Goal: Answer question/provide support: Share knowledge or assist other users

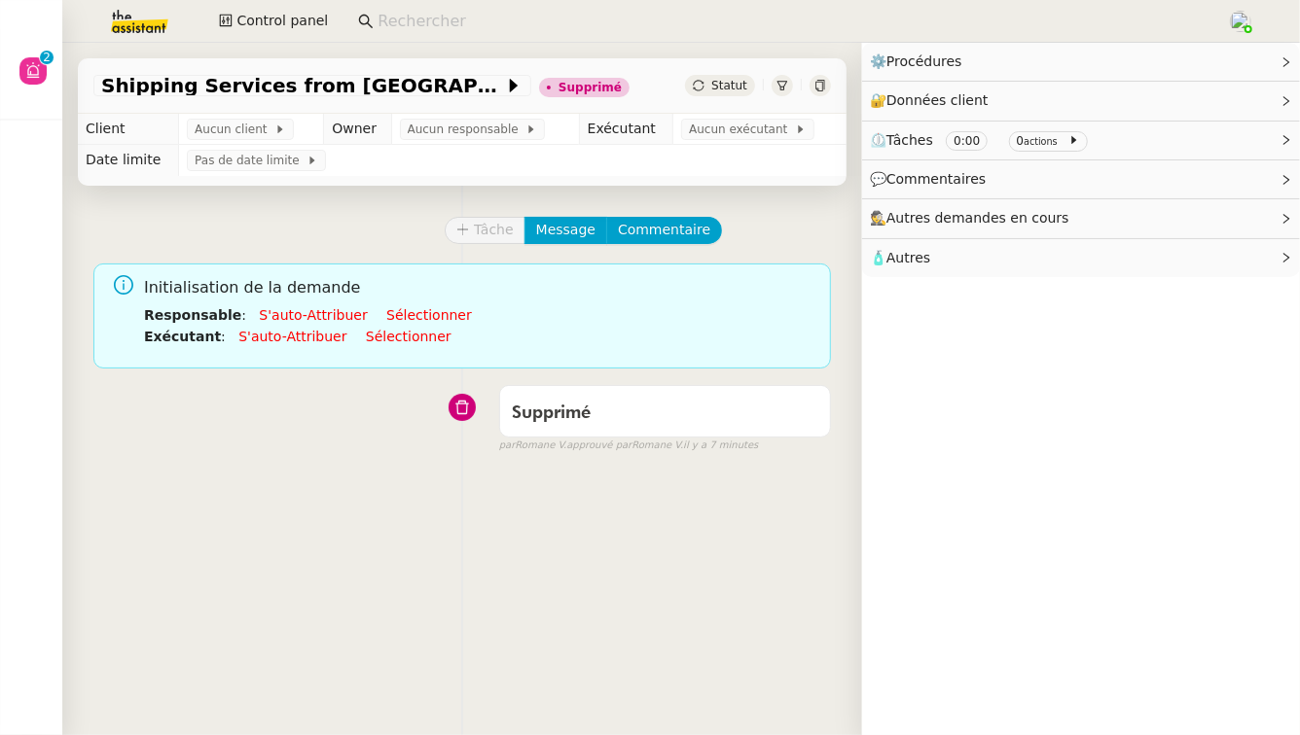
click at [782, 89] on icon at bounding box center [782, 86] width 11 height 10
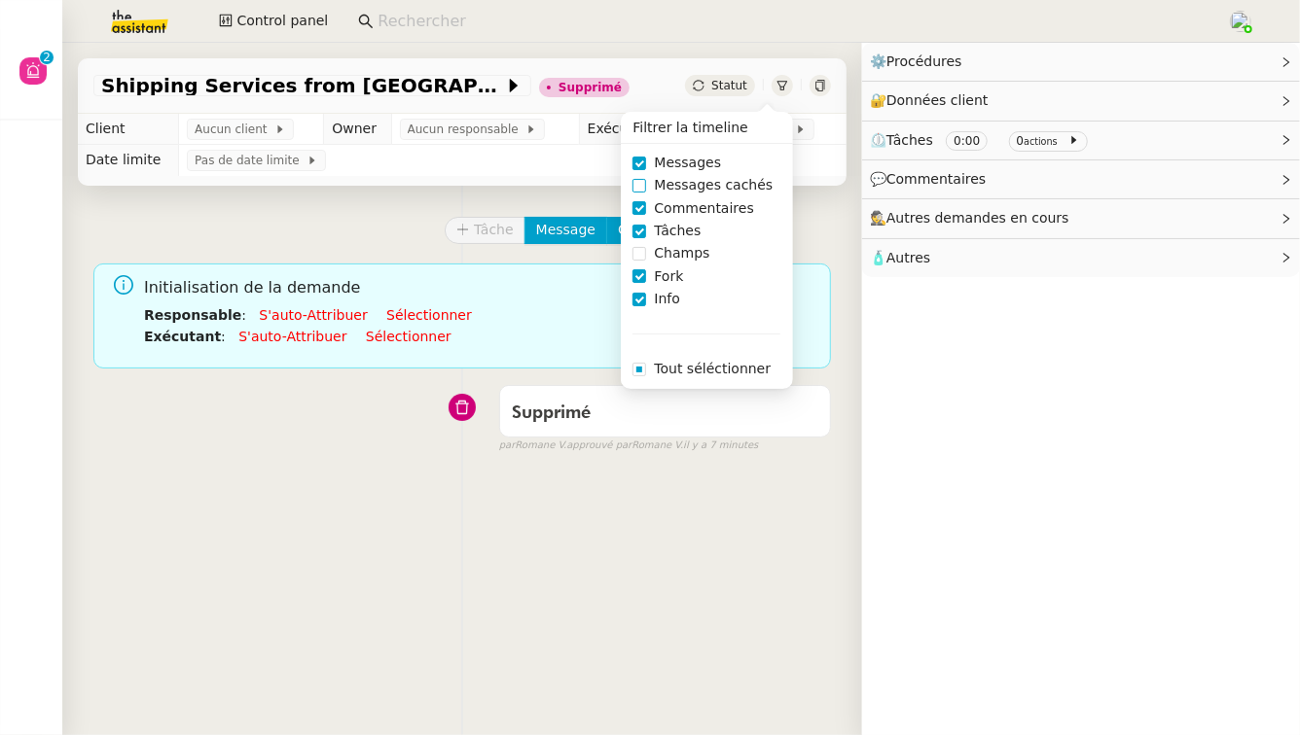
click at [741, 177] on span "Messages cachés" at bounding box center [713, 185] width 134 height 22
checkbox input "true"
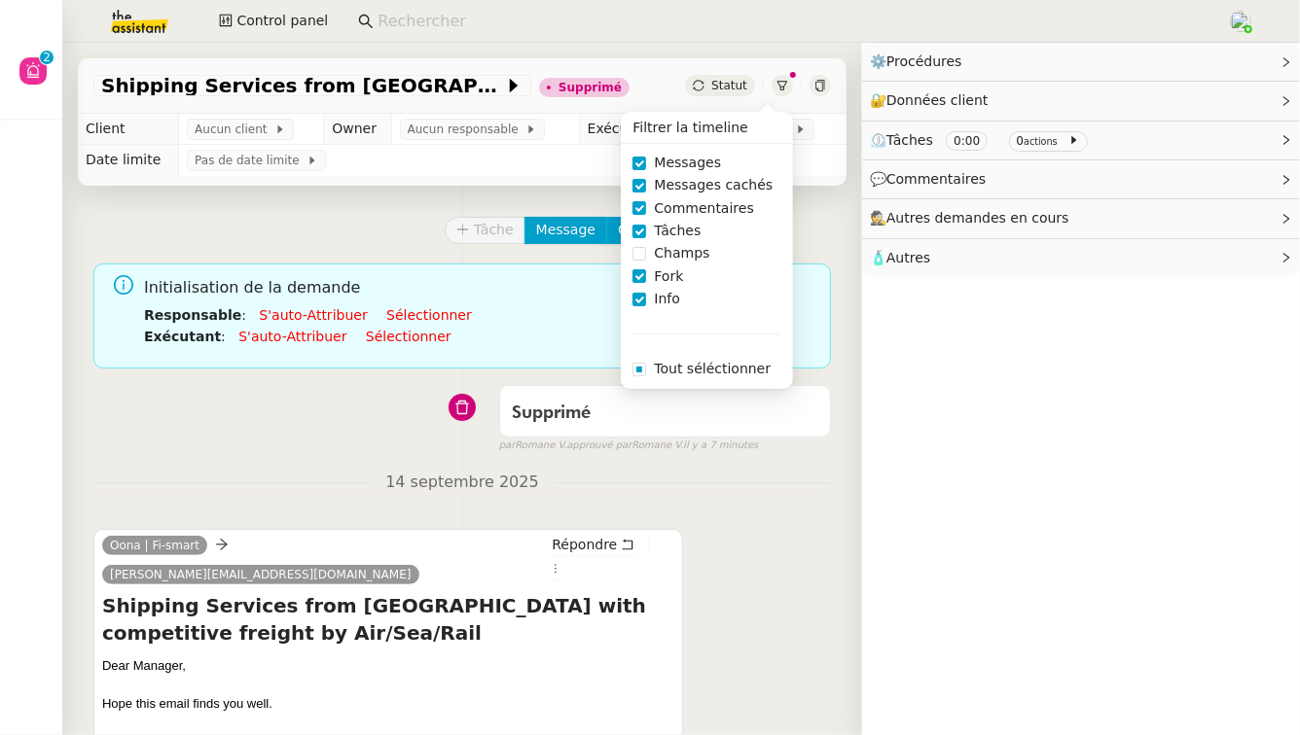
click at [715, 545] on div "Oona | Fi-smart [EMAIL_ADDRESS][DOMAIN_NAME] Répondre Shipping Services from [G…" at bounding box center [461, 709] width 737 height 394
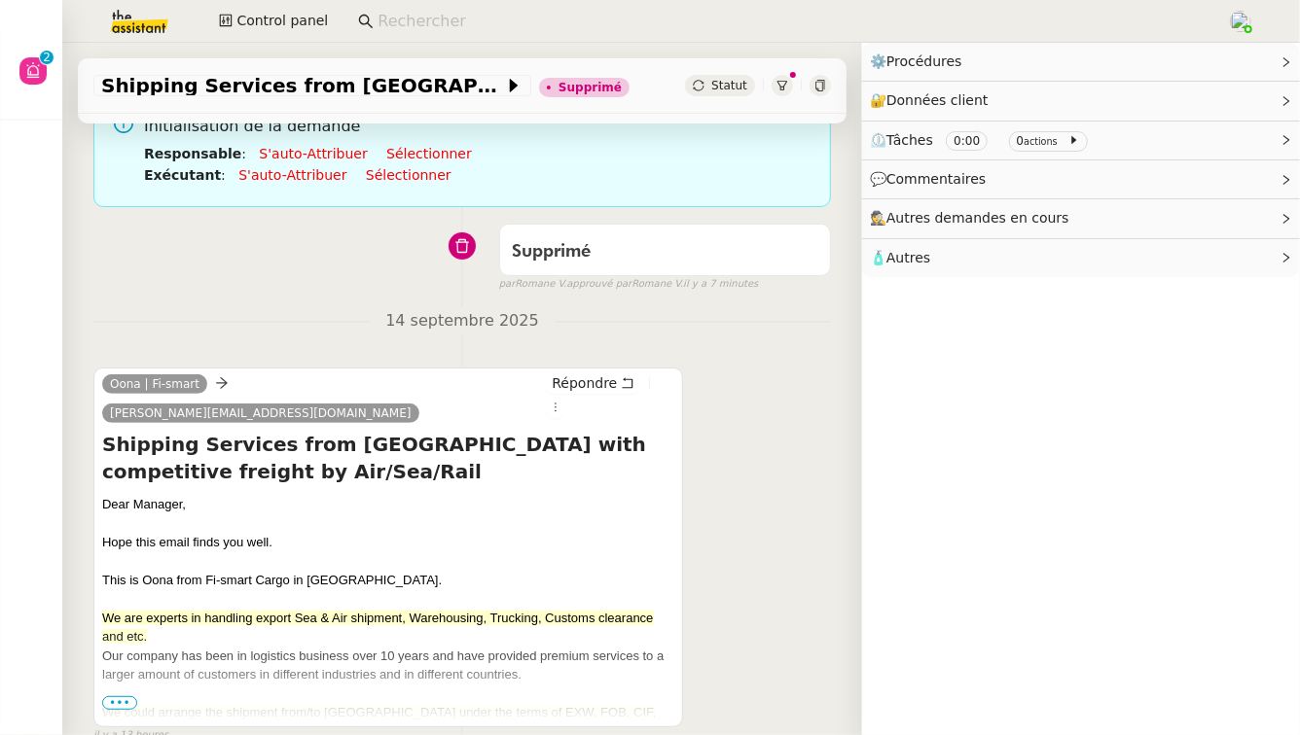
scroll to position [248, 0]
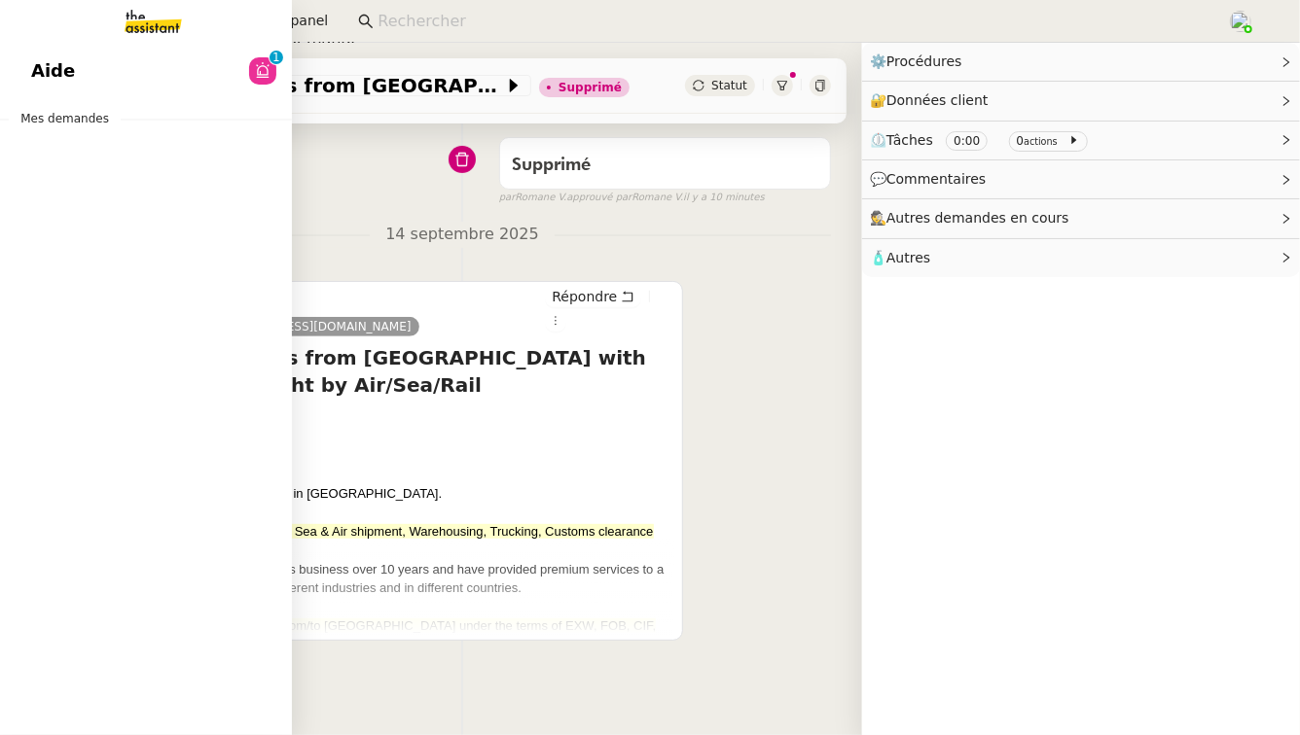
click at [89, 71] on link "Aide 0 1 2 3 4 5 6 7 8 9" at bounding box center [146, 71] width 292 height 45
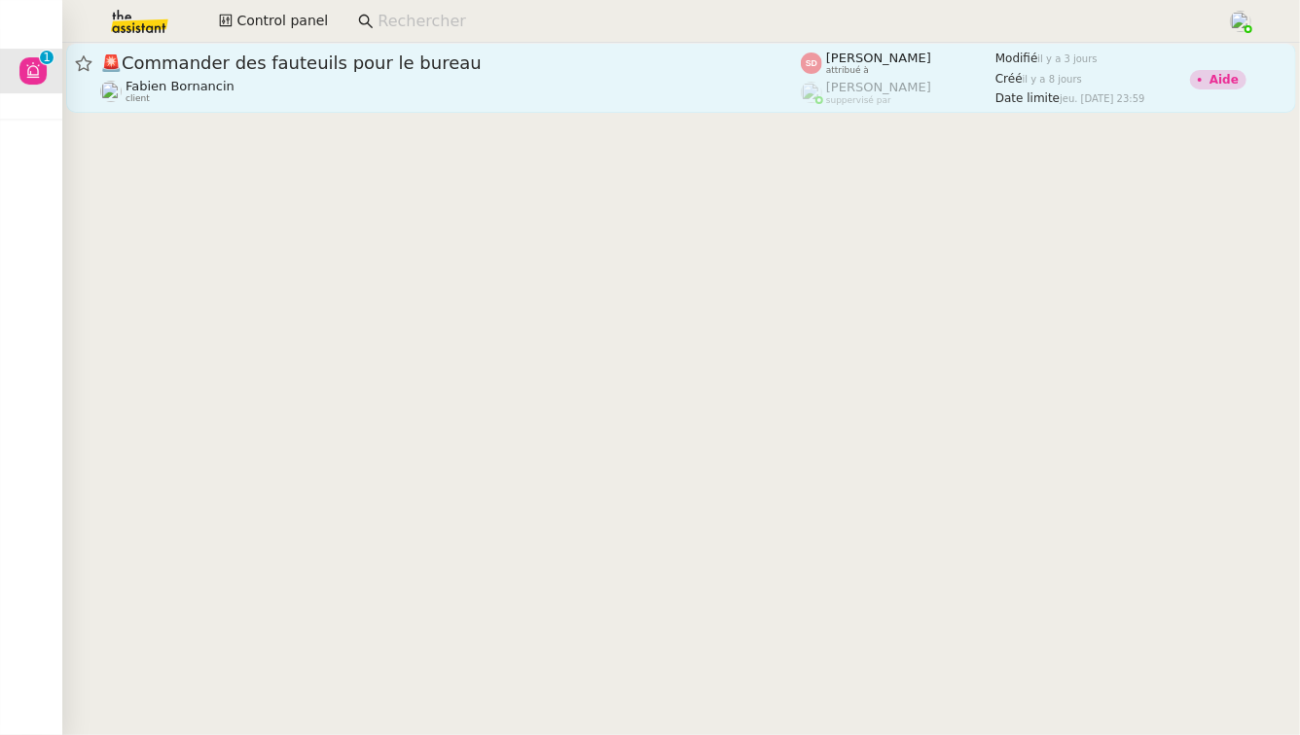
click at [479, 66] on span "🚨 Commander des fauteuils pour le bureau" at bounding box center [450, 63] width 700 height 18
